Goal: Task Accomplishment & Management: Manage account settings

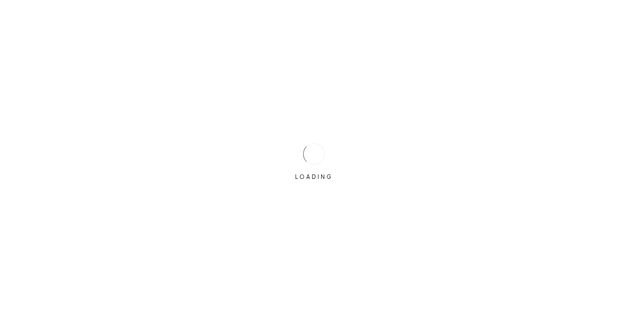
click at [519, 104] on div "LOADING" at bounding box center [314, 162] width 628 height 324
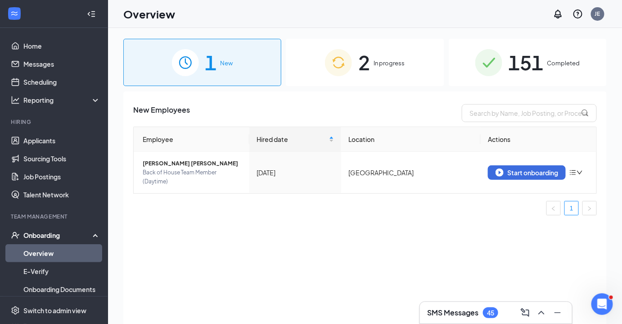
click at [549, 70] on div "151 Completed" at bounding box center [528, 62] width 158 height 47
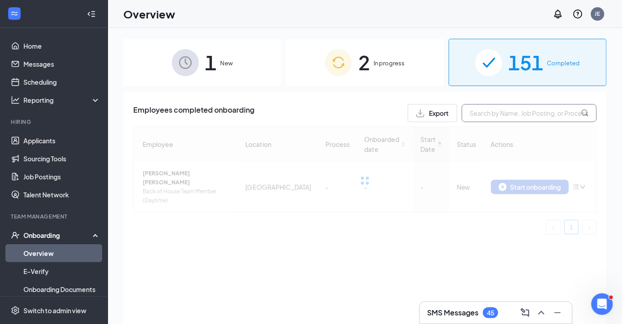
click at [535, 113] on input "text" at bounding box center [529, 113] width 135 height 18
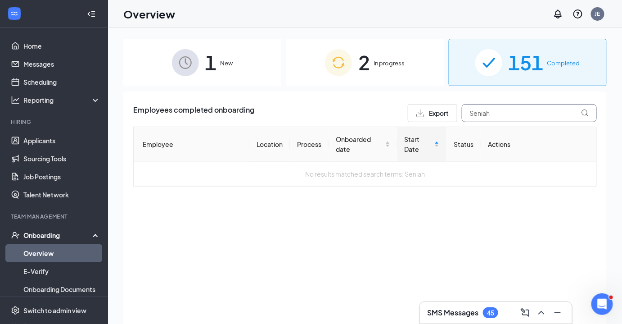
click at [509, 116] on input "Seniah" at bounding box center [529, 113] width 135 height 18
type input "S"
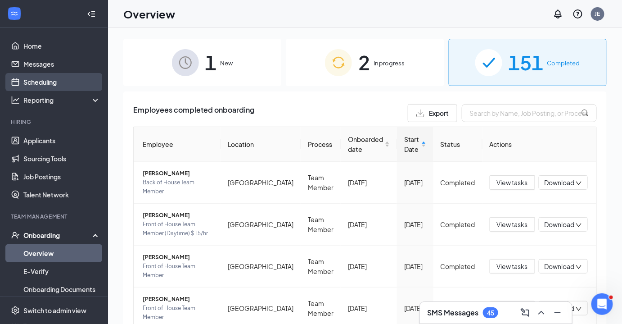
click at [47, 84] on link "Scheduling" at bounding box center [61, 82] width 77 height 18
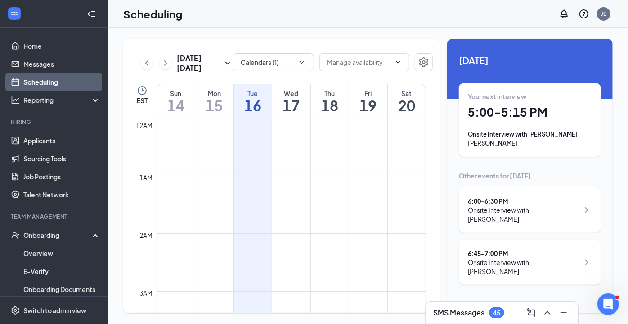
scroll to position [442, 0]
click at [580, 130] on div "Onsite Interview with [PERSON_NAME] [PERSON_NAME]" at bounding box center [530, 139] width 124 height 18
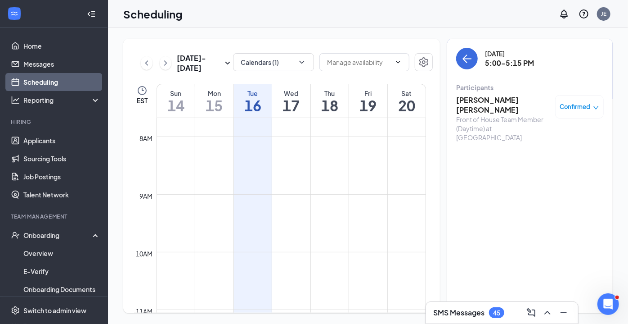
click at [492, 95] on h3 "[PERSON_NAME] [PERSON_NAME]" at bounding box center [503, 105] width 95 height 20
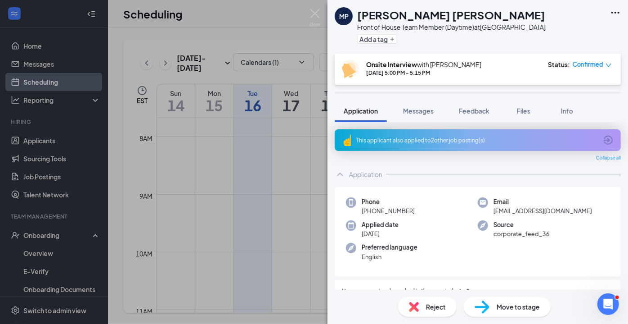
click at [462, 144] on div "This applicant also applied to 2 other job posting(s)" at bounding box center [478, 140] width 286 height 22
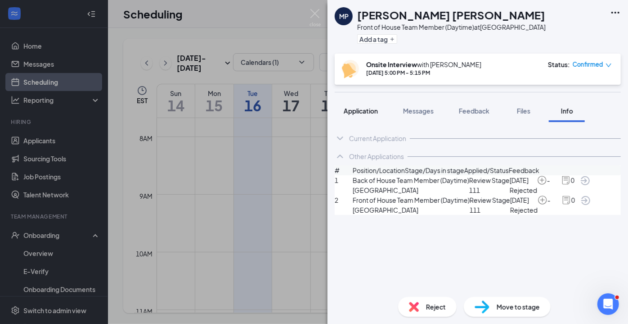
click at [352, 110] on span "Application" at bounding box center [361, 111] width 34 height 8
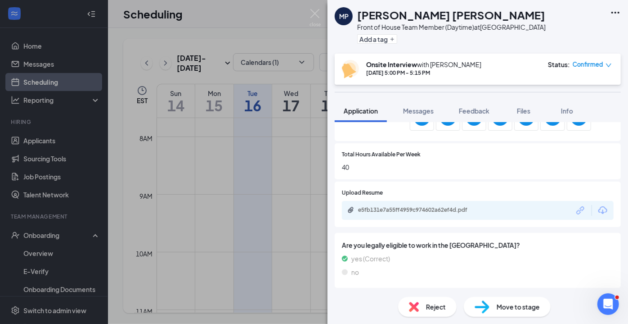
scroll to position [424, 0]
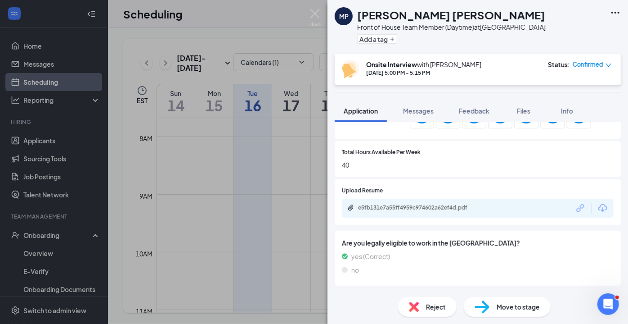
click at [492, 207] on div "e5fb131e7a55ff4959c974602a62ef4d.pdf" at bounding box center [420, 207] width 146 height 7
click at [483, 112] on span "Feedback" at bounding box center [474, 111] width 31 height 8
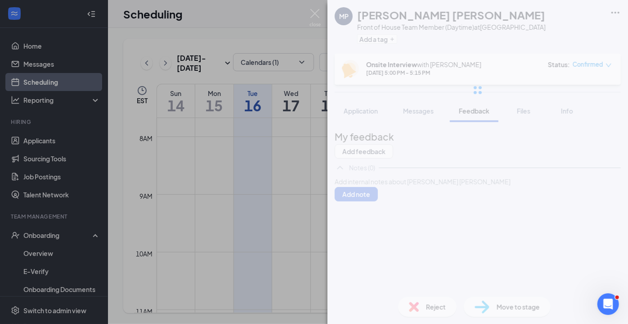
click at [413, 186] on div at bounding box center [477, 181] width 285 height 9
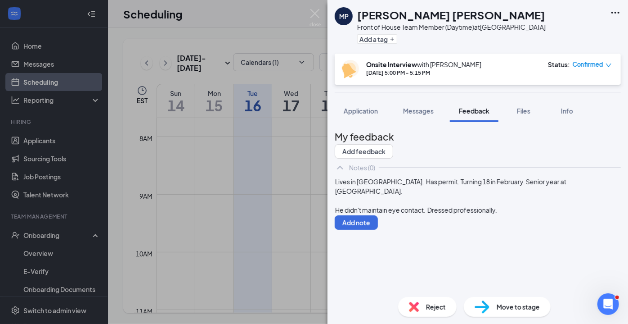
click at [398, 196] on div "Lives in [GEOGRAPHIC_DATA]. Has permit. Turning 18 in February. Senior year at …" at bounding box center [477, 186] width 285 height 19
click at [402, 205] on div at bounding box center [477, 200] width 285 height 9
click at [411, 196] on div "Lives in [GEOGRAPHIC_DATA]. Has permit. Turning 18 in February. Senior year at …" at bounding box center [477, 186] width 285 height 19
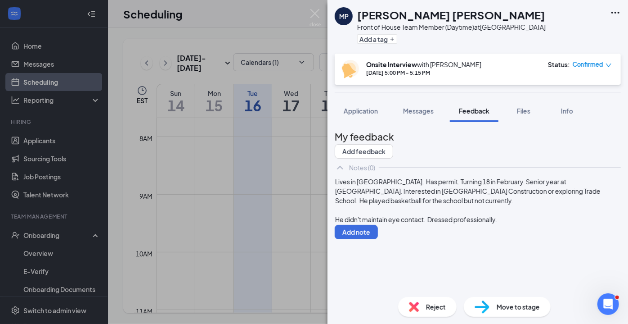
click at [523, 224] on div "He didn't maintain eye contact. Dressed professionally." at bounding box center [477, 219] width 285 height 9
click at [398, 205] on div "Lives in [GEOGRAPHIC_DATA]. Has permit. Turning 18 in February. Senior year at …" at bounding box center [477, 191] width 285 height 28
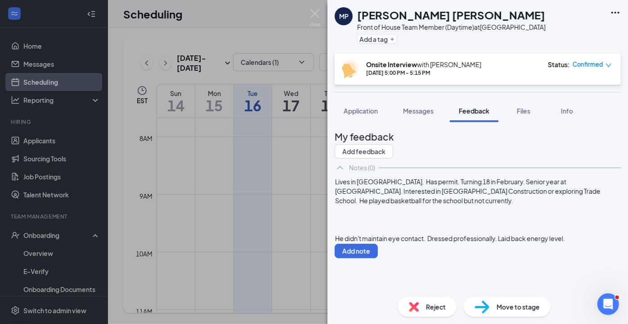
click at [372, 224] on div at bounding box center [477, 219] width 285 height 9
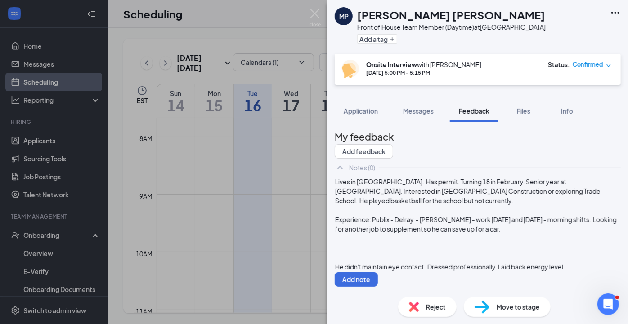
scroll to position [48, 0]
click at [389, 243] on div "Availability: 4 p.m. to close (Mon. to Sat.)." at bounding box center [477, 247] width 285 height 9
click at [389, 244] on span "Availability: 5 p.m. to close (Mon. to Sat.)." at bounding box center [393, 248] width 117 height 8
click at [452, 247] on span "Availability: 5 p.m. to close (Mon. to Sat.)." at bounding box center [393, 248] width 117 height 8
click at [497, 237] on div at bounding box center [477, 238] width 285 height 9
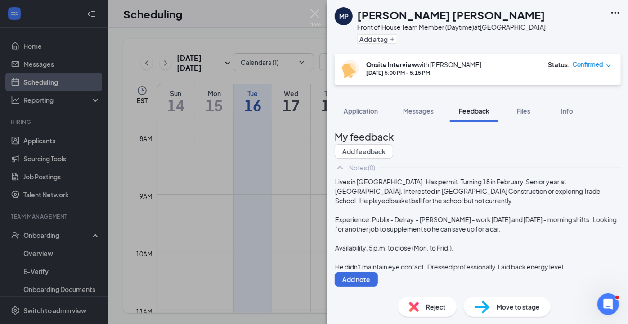
click at [493, 243] on div "Availability: 5 p.m. to close (Mon. to Frid.)." at bounding box center [477, 247] width 285 height 9
click at [382, 250] on span "Availability: 5 p.m. to close (Mon. to Frid.) - Min. 15 hours. Time off - Grad …" at bounding box center [477, 248] width 284 height 8
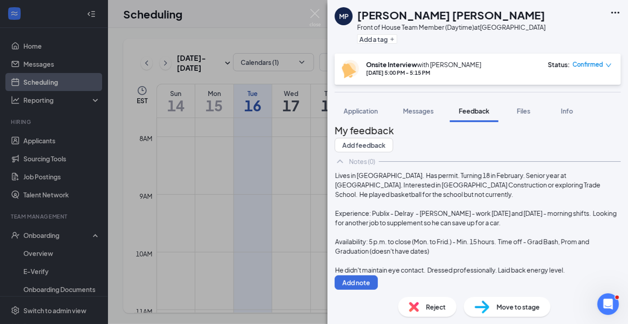
click at [522, 251] on div "Availability: 5 p.m. to close (Mon. to Frid.) - Min. 15 hours. Time off - Grad …" at bounding box center [477, 246] width 285 height 19
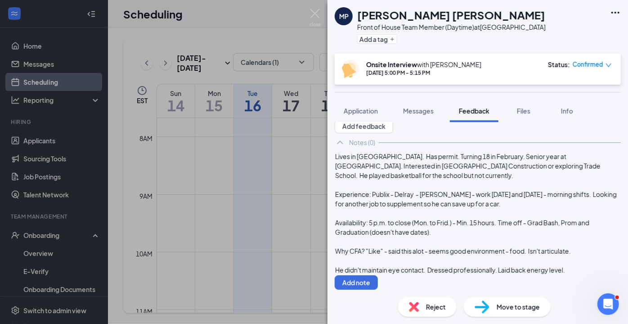
click at [447, 208] on div "Experience: Publix - Delray - [PERSON_NAME] - work [DATE] and [DATE] - morning …" at bounding box center [477, 198] width 285 height 19
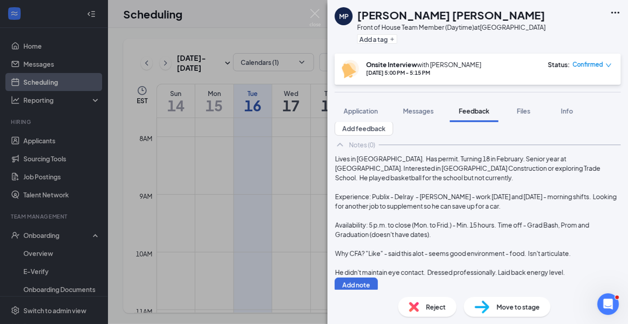
scroll to position [0, 0]
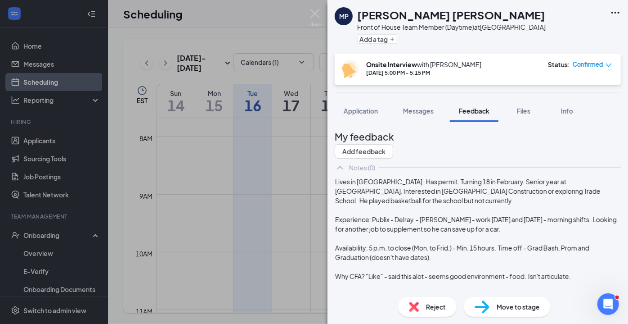
click at [378, 300] on button "Add note" at bounding box center [356, 307] width 43 height 14
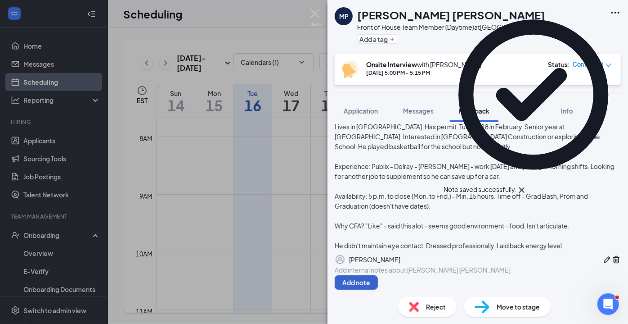
scroll to position [126, 0]
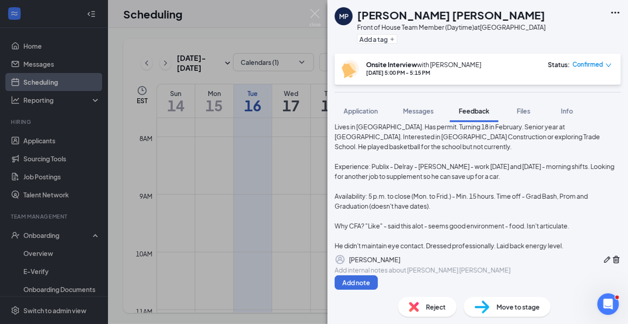
click at [604, 256] on icon "Pen" at bounding box center [607, 259] width 6 height 6
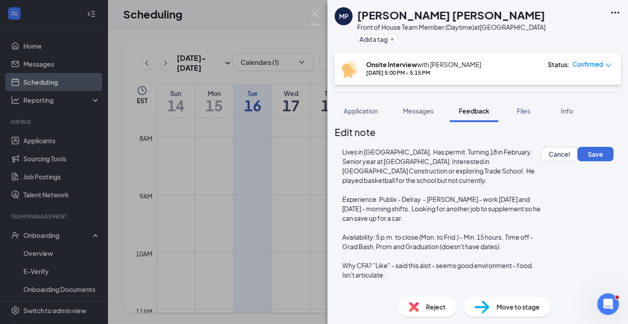
scroll to position [97, 0]
click at [541, 289] on div "He didn't maintain eye contact. Dressed professionally. Laid back energy level." at bounding box center [442, 298] width 198 height 19
click at [403, 289] on div "He didn't maintain eye contact. Dressed professionally. Laid back energy level.…" at bounding box center [442, 298] width 198 height 19
click at [383, 289] on div "He didn't maintain eye contact. Dressed professionally. Laid back energy level.…" at bounding box center [442, 298] width 198 height 19
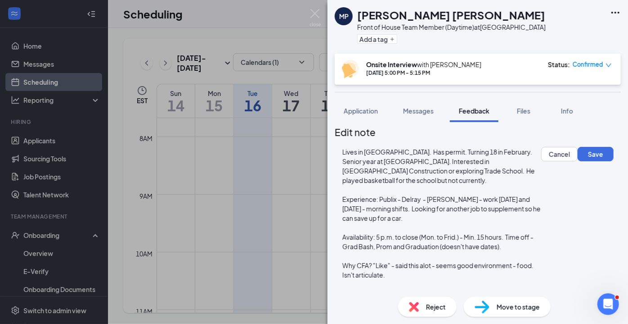
scroll to position [110, 0]
click at [578, 161] on button "Save" at bounding box center [596, 154] width 36 height 14
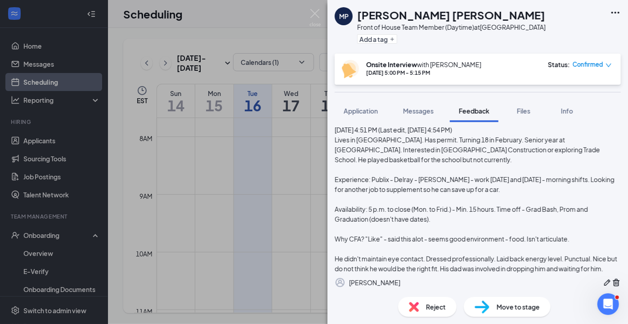
click at [319, 14] on img at bounding box center [315, 18] width 11 height 18
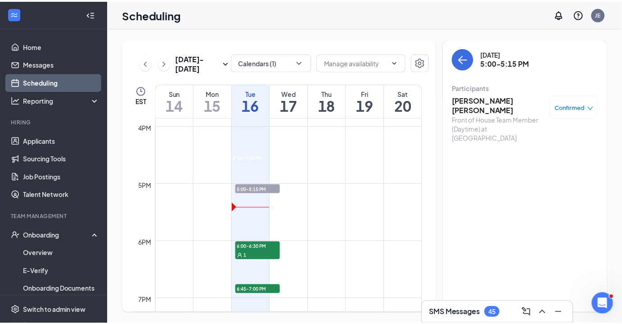
scroll to position [915, 0]
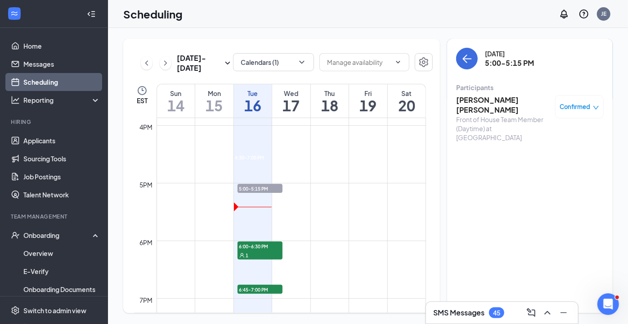
click at [268, 249] on link "4:30-7:00 PM 5:00-5:15 PM 1 6:00-6:30 PM 1 6:45-7:00 PM 1" at bounding box center [253, 226] width 36 height 144
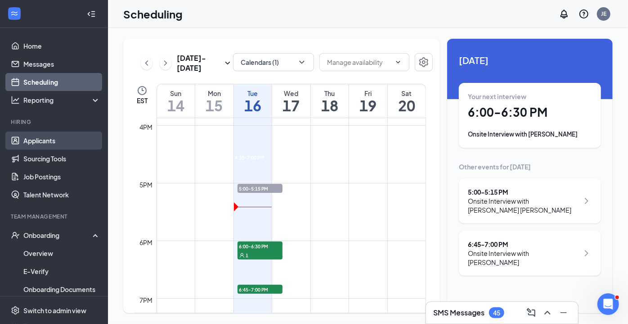
click at [42, 139] on link "Applicants" at bounding box center [61, 140] width 77 height 18
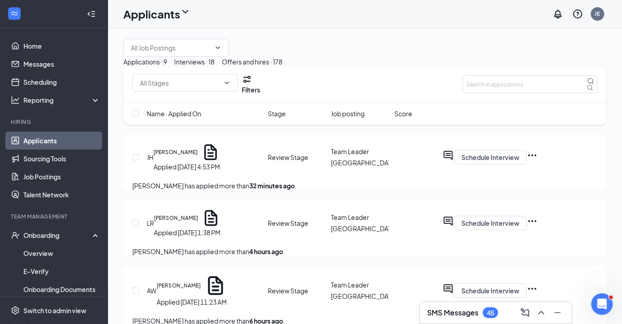
click at [215, 67] on div "Interviews · 18" at bounding box center [194, 62] width 41 height 10
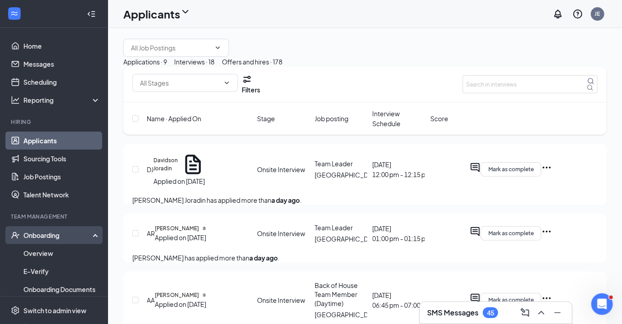
click at [55, 231] on div "Onboarding" at bounding box center [57, 234] width 69 height 9
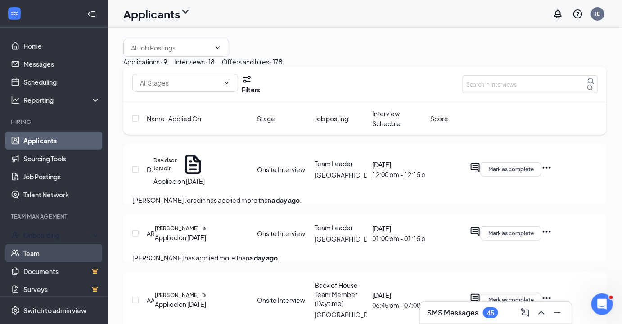
click at [38, 249] on link "Team" at bounding box center [61, 253] width 77 height 18
